Goal: Task Accomplishment & Management: Manage account settings

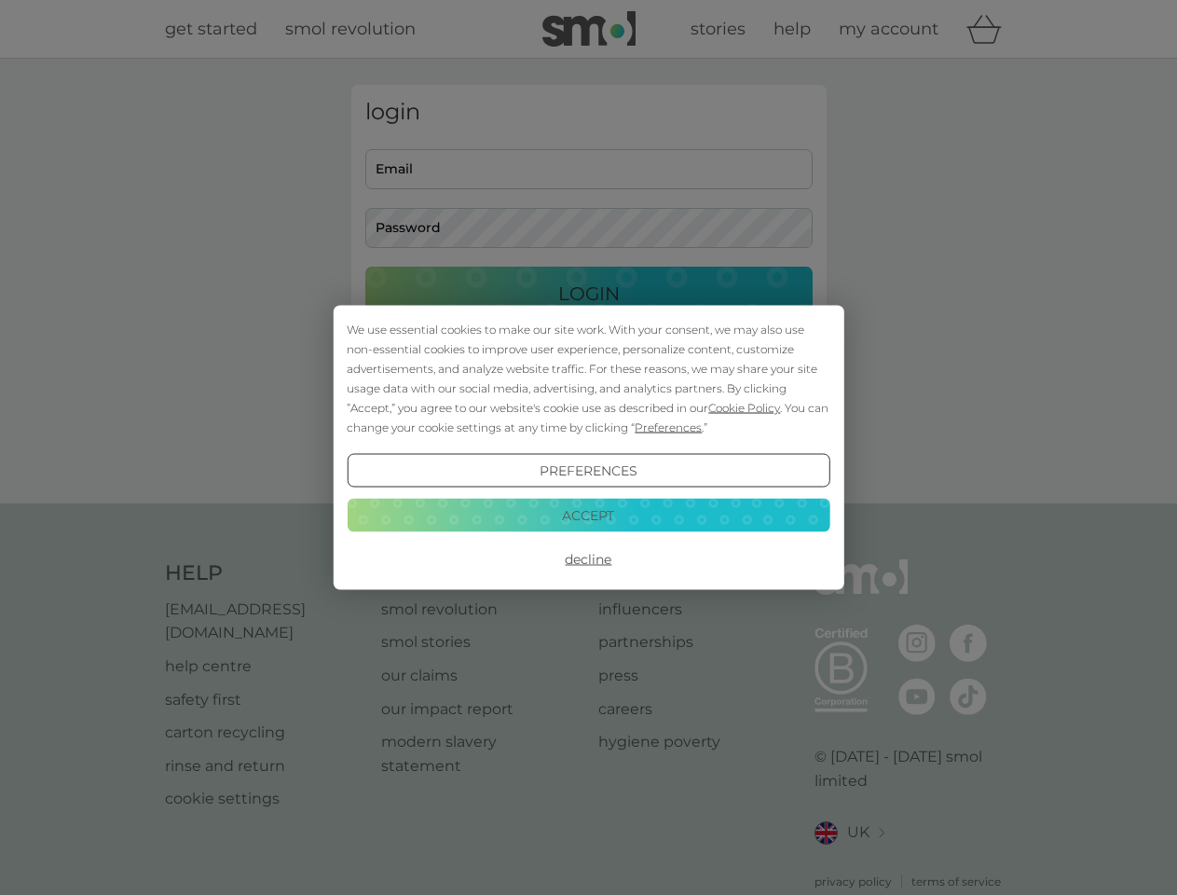
click at [745, 407] on span "Cookie Policy" at bounding box center [744, 408] width 72 height 14
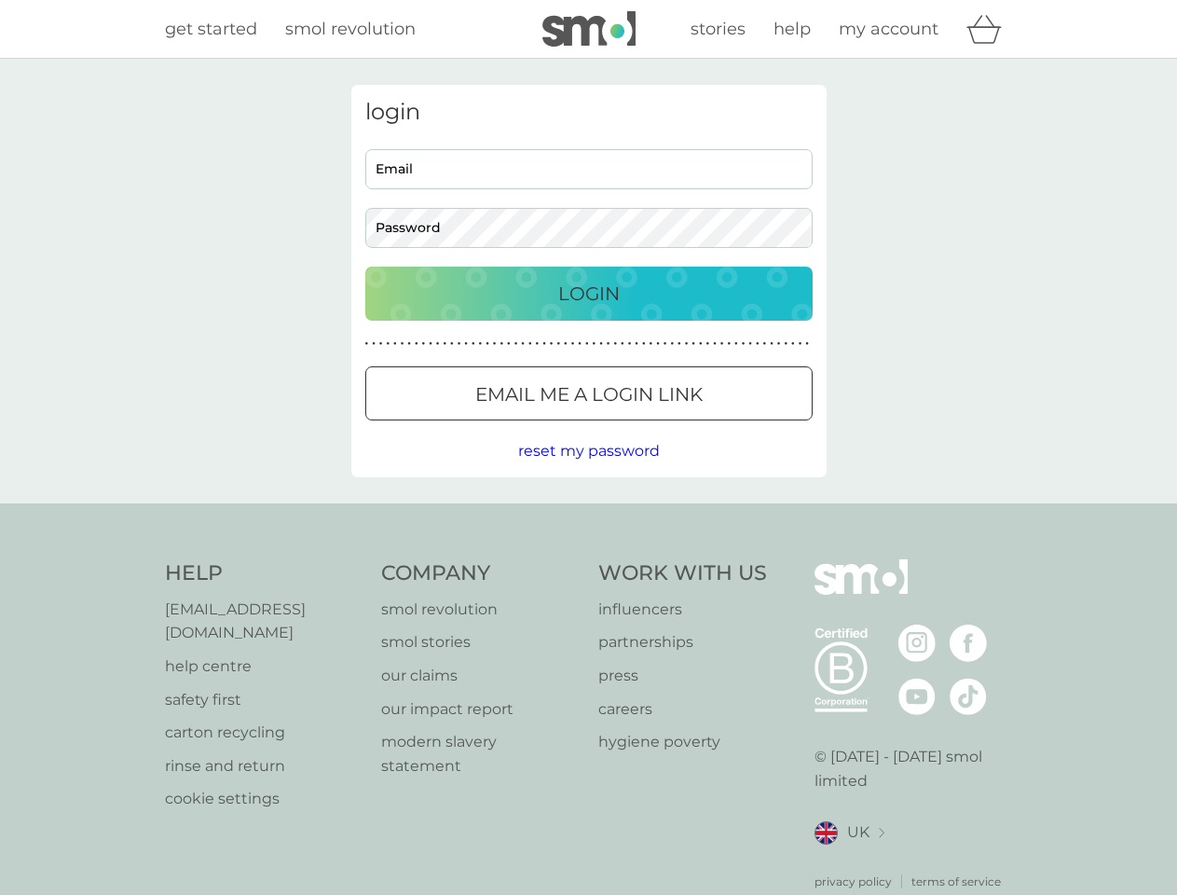
click at [666, 427] on div "login Email Password Login ● ● ● ● ● ● ● ● ● ● ● ● ● ● ● ● ● ● ● ● ● ● ● ● ● ● …" at bounding box center [588, 281] width 475 height 392
click at [588, 471] on div "login Email Password Login ● ● ● ● ● ● ● ● ● ● ● ● ● ● ● ● ● ● ● ● ● ● ● ● ● ● …" at bounding box center [588, 281] width 475 height 392
click at [588, 559] on div "Help [EMAIL_ADDRESS][DOMAIN_NAME] help centre safety first carton recycling rin…" at bounding box center [589, 724] width 848 height 331
click at [588, 514] on div "Help [EMAIL_ADDRESS][DOMAIN_NAME] help centre safety first carton recycling rin…" at bounding box center [588, 724] width 1177 height 443
